Goal: Browse casually: Explore the website without a specific task or goal

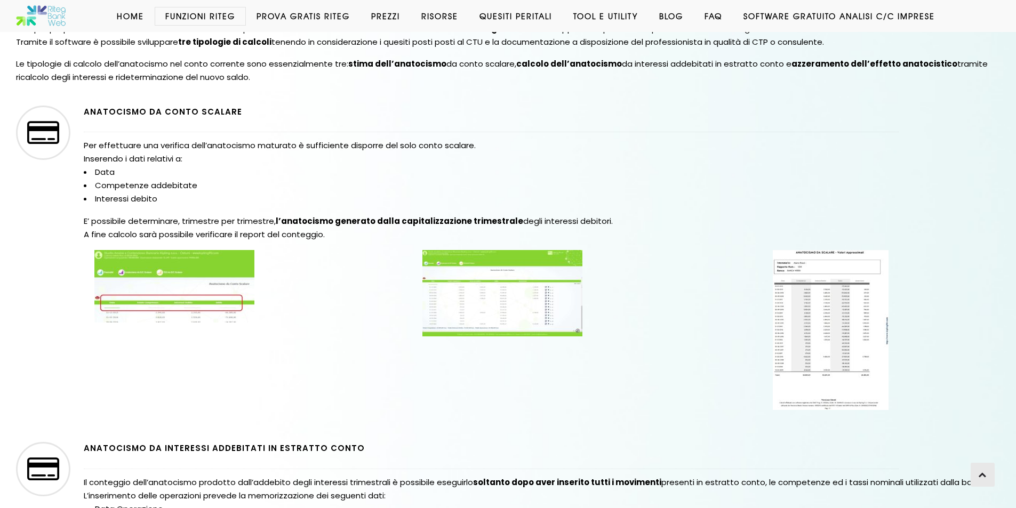
scroll to position [481, 0]
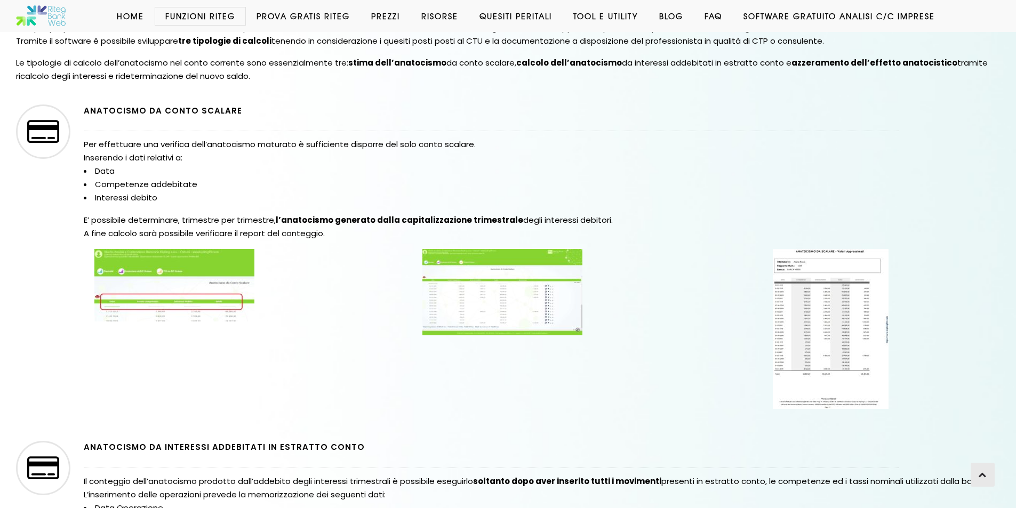
click at [158, 300] on img at bounding box center [174, 285] width 160 height 73
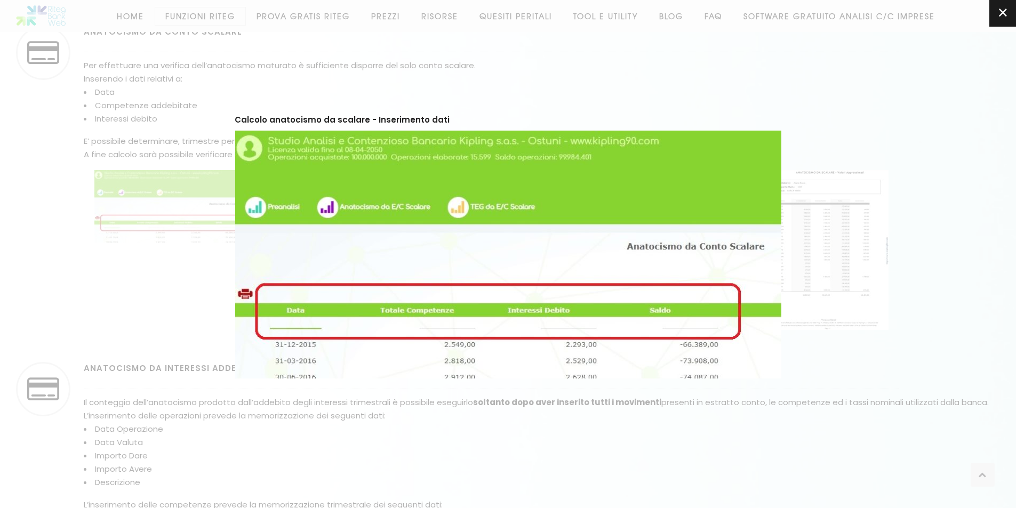
scroll to position [561, 0]
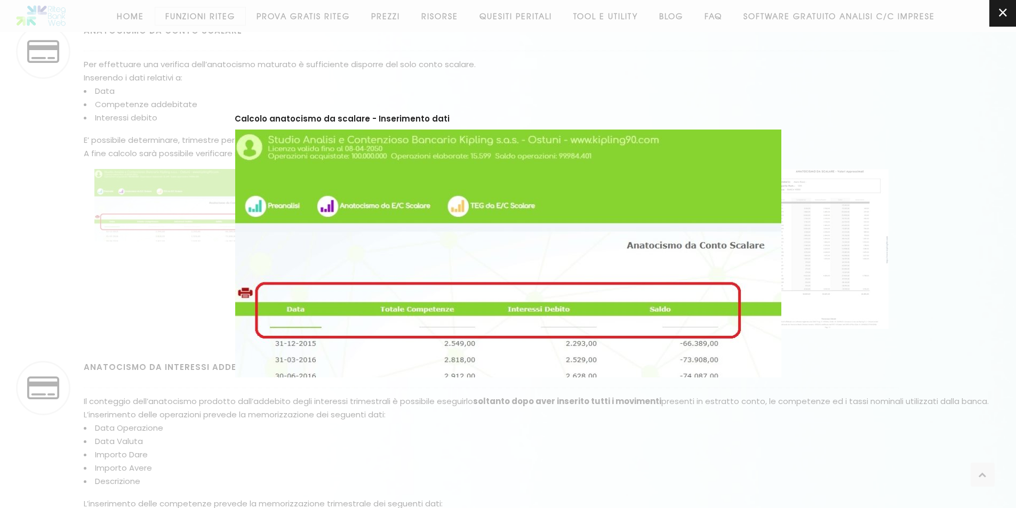
click at [425, 292] on img at bounding box center [508, 254] width 546 height 248
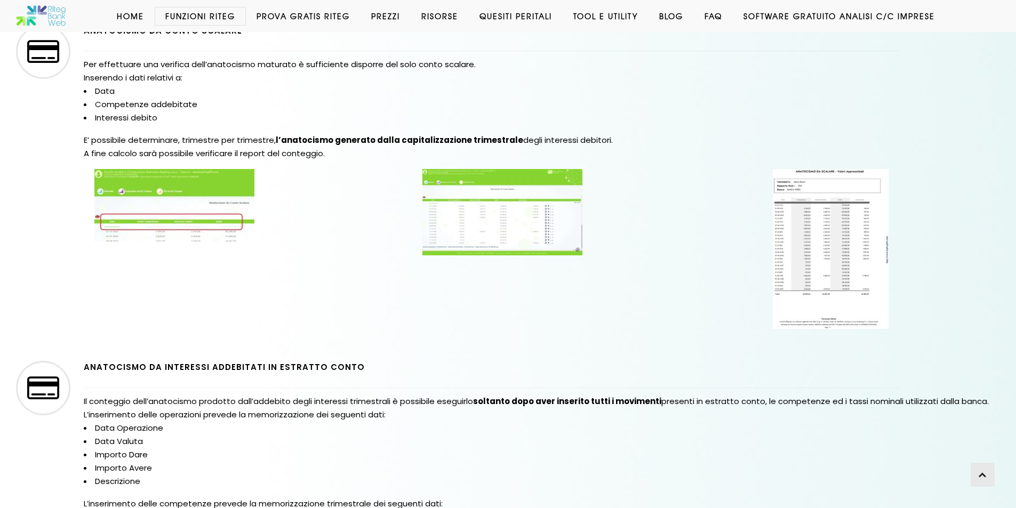
click at [538, 216] on img at bounding box center [503, 212] width 160 height 86
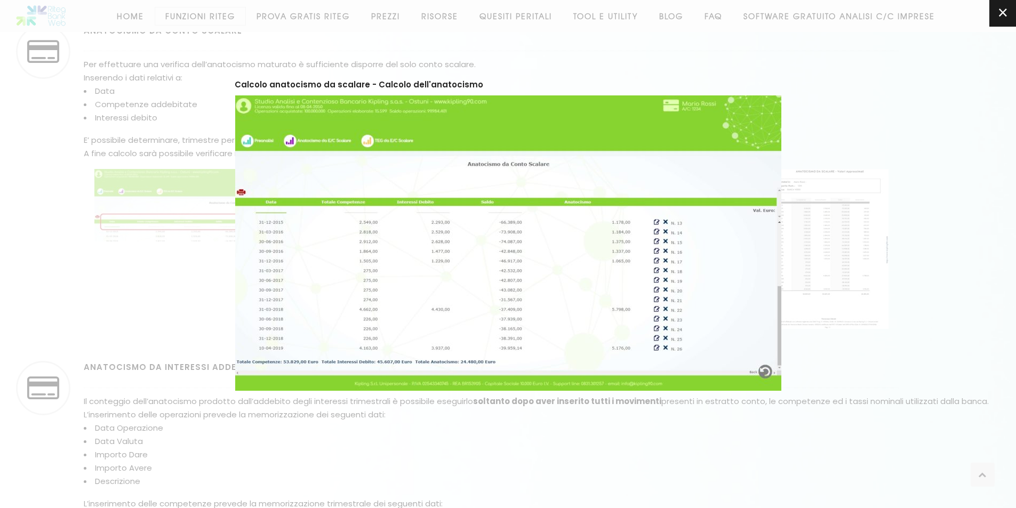
click at [562, 288] on img at bounding box center [508, 243] width 546 height 296
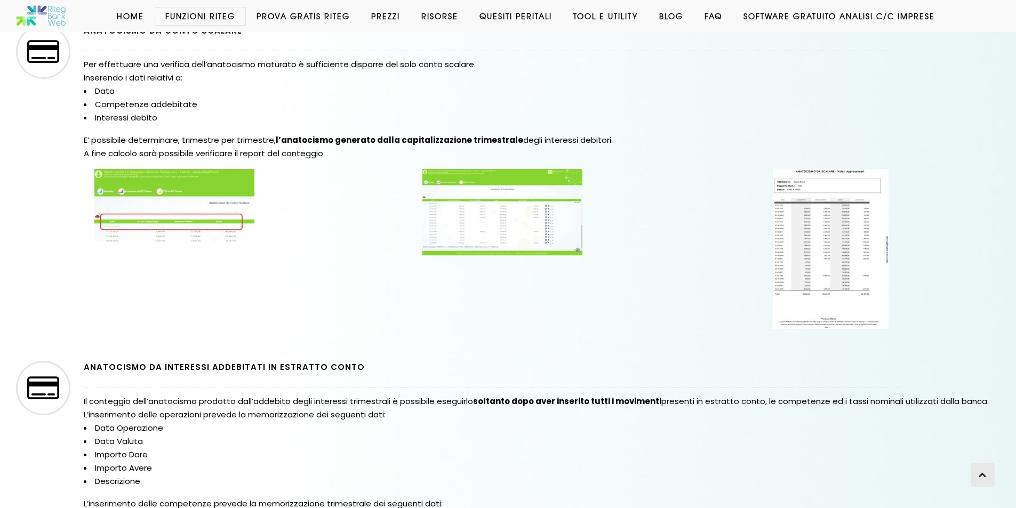
click at [790, 229] on img at bounding box center [831, 249] width 116 height 160
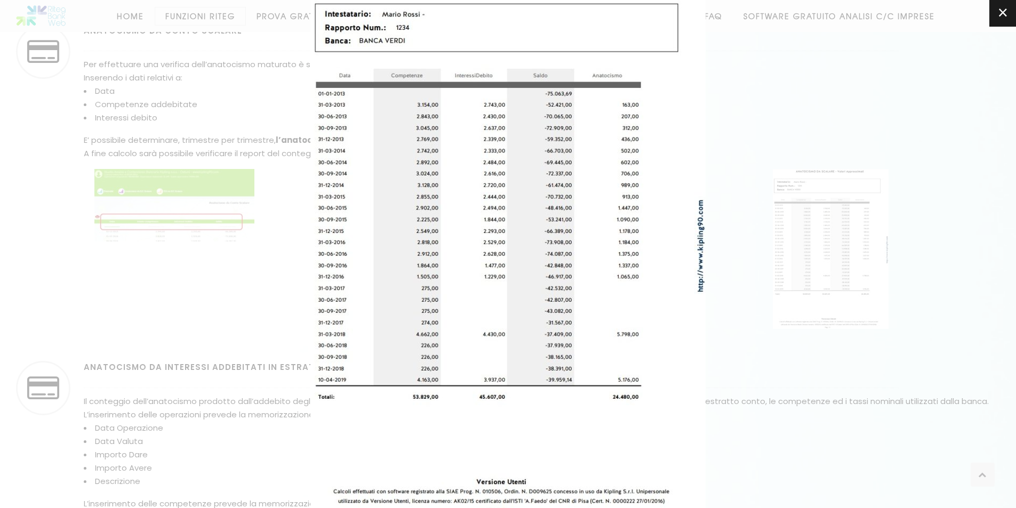
click at [581, 213] on img at bounding box center [507, 243] width 395 height 546
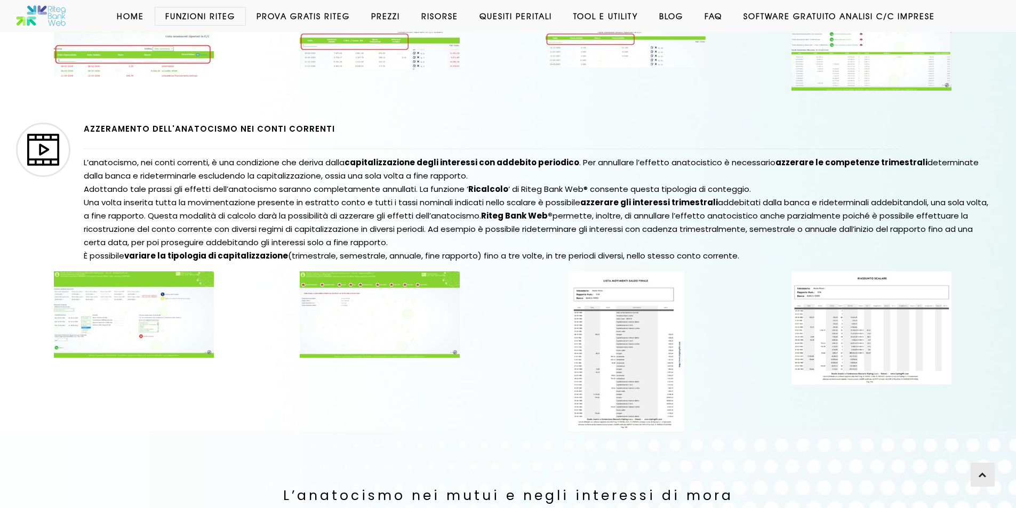
scroll to position [1280, 0]
